Goal: Book appointment/travel/reservation

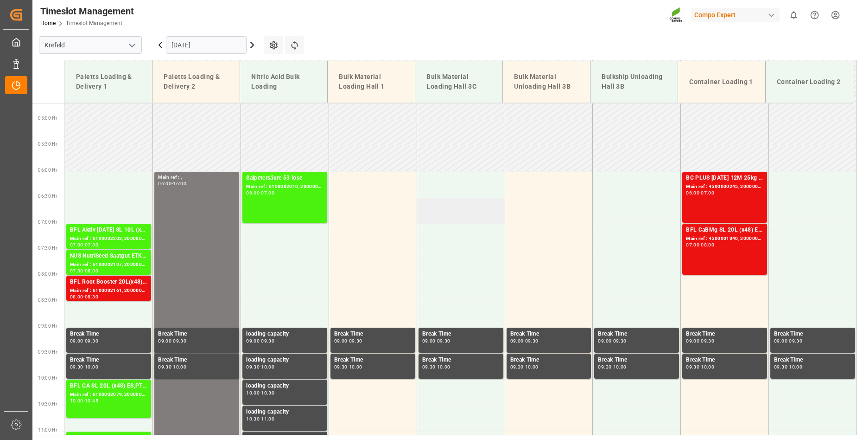
scroll to position [256, 0]
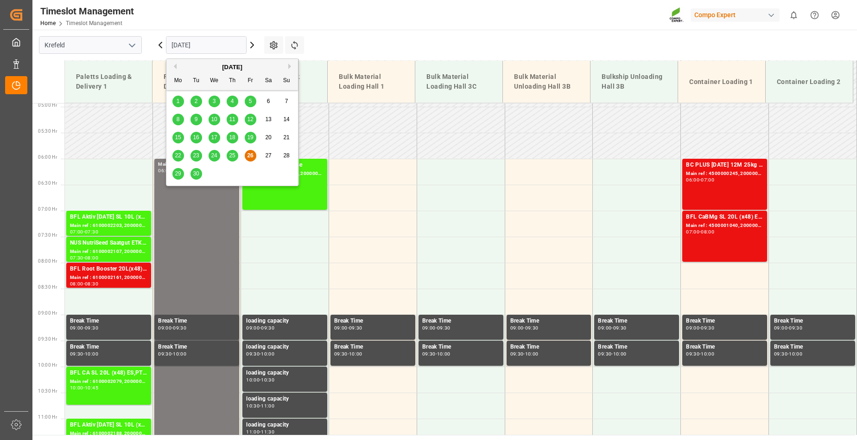
click at [210, 44] on input "[DATE]" at bounding box center [206, 45] width 81 height 18
click at [177, 172] on span "29" at bounding box center [178, 173] width 6 height 6
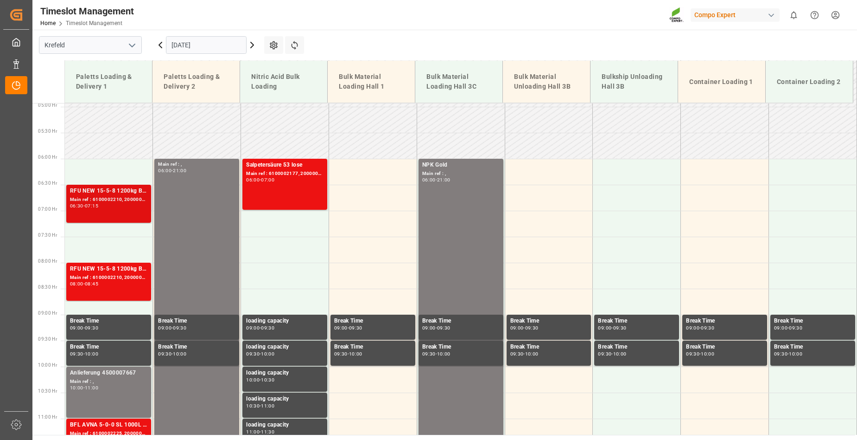
click at [113, 214] on div "RFU NEW 15-5-8 1200kg Beist. Premix BBBLK PREMIUM [DATE] 25kg(x40)D,EN,PL,FNLBT…" at bounding box center [108, 203] width 77 height 34
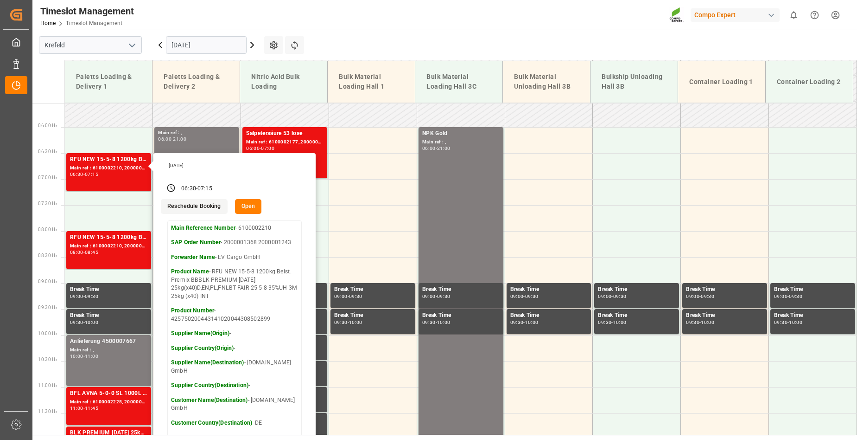
scroll to position [302, 0]
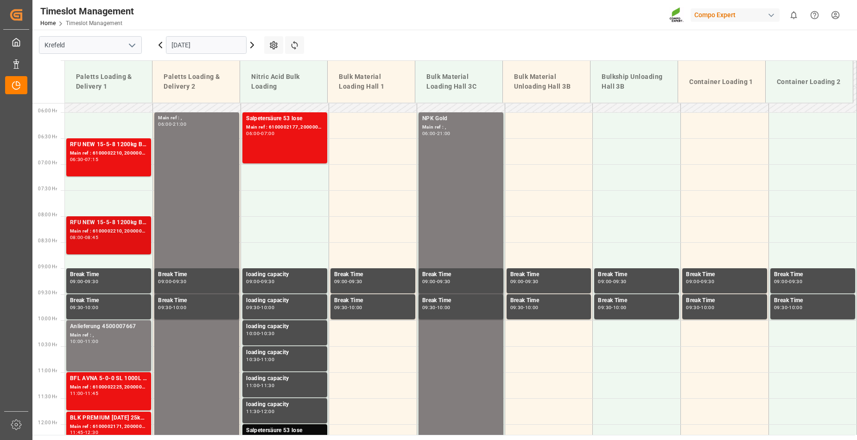
click at [121, 239] on div "08:00 - 08:45" at bounding box center [108, 237] width 77 height 5
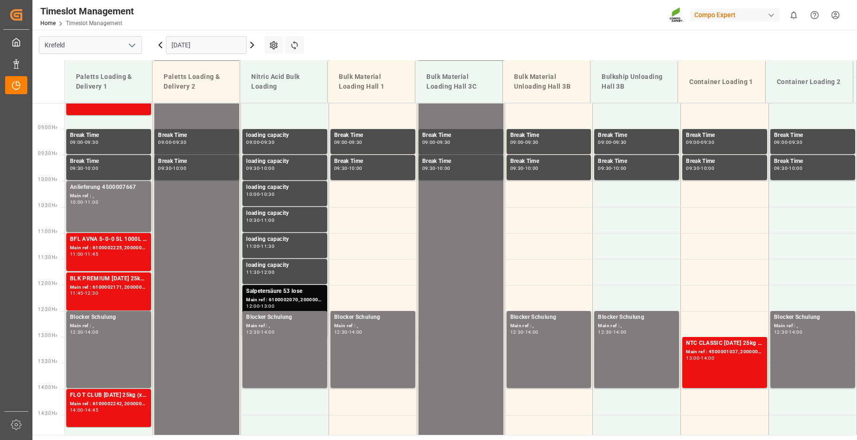
click at [253, 45] on icon at bounding box center [252, 45] width 3 height 6
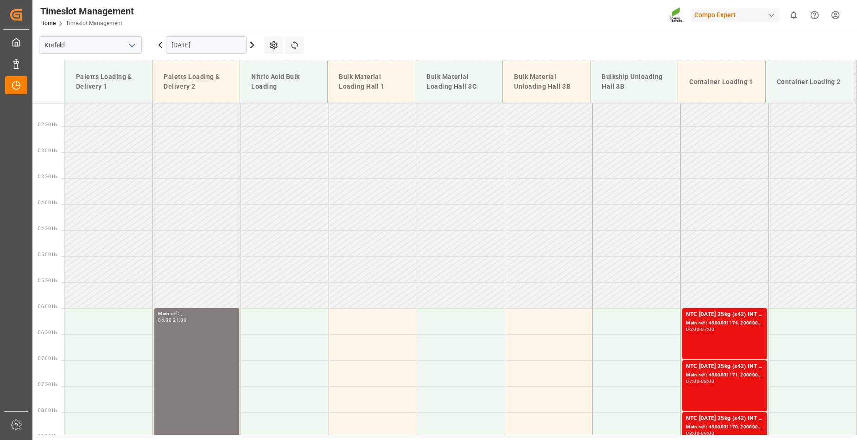
scroll to position [70, 0]
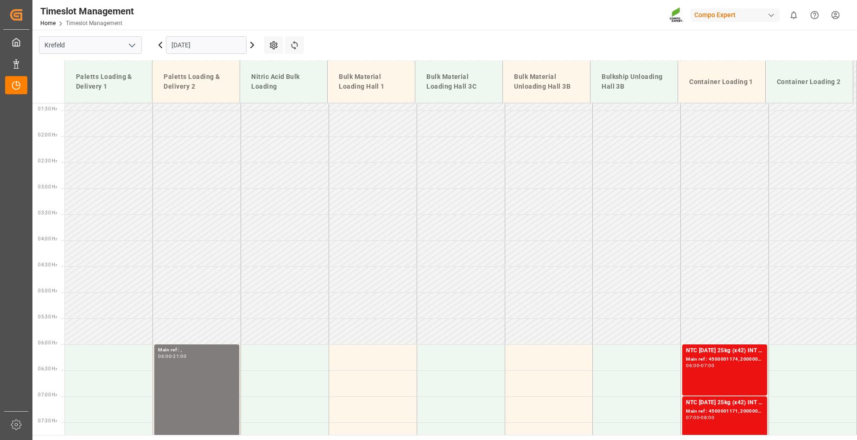
click at [132, 43] on icon "open menu" at bounding box center [132, 45] width 11 height 11
click at [267, 125] on td at bounding box center [285, 123] width 88 height 26
click at [251, 43] on icon at bounding box center [252, 45] width 3 height 6
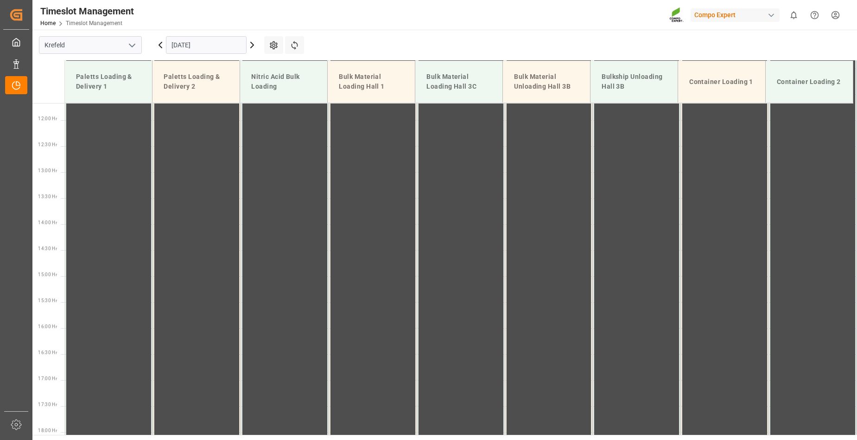
scroll to position [627, 0]
click at [161, 42] on icon at bounding box center [160, 45] width 3 height 6
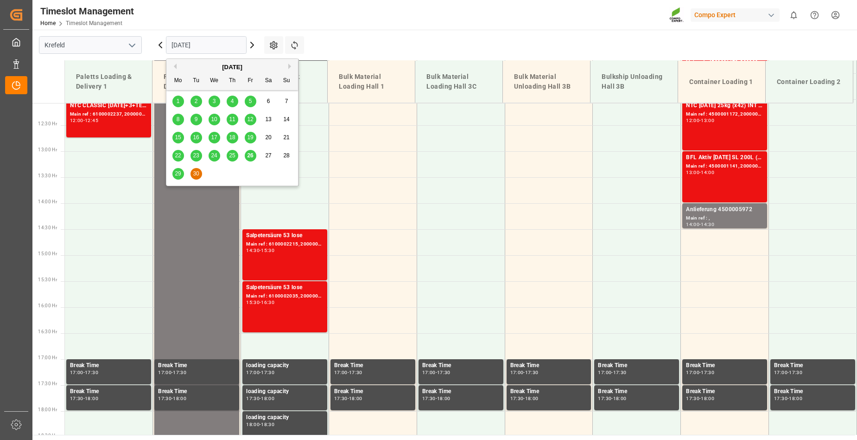
click at [208, 45] on input "[DATE]" at bounding box center [206, 45] width 81 height 18
click at [289, 67] on button "Next Month" at bounding box center [291, 67] width 6 height 6
click at [178, 119] on span "6" at bounding box center [178, 119] width 3 height 6
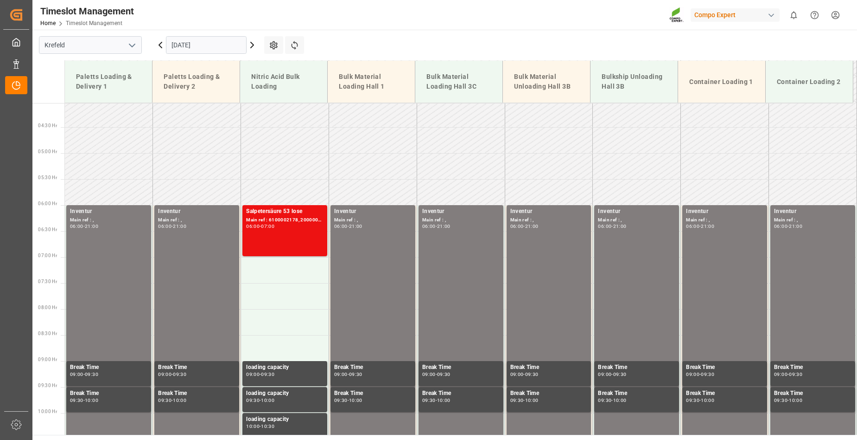
scroll to position [256, 0]
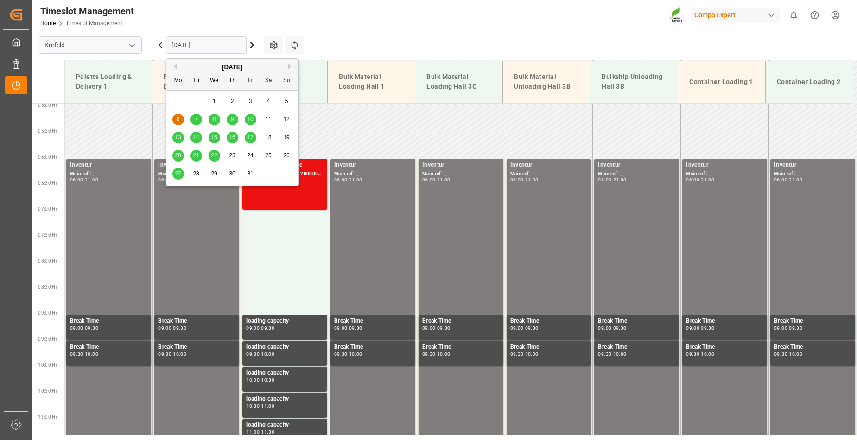
click at [214, 44] on input "[DATE]" at bounding box center [206, 45] width 81 height 18
click at [197, 119] on span "7" at bounding box center [196, 119] width 3 height 6
